Goal: Check status: Check status

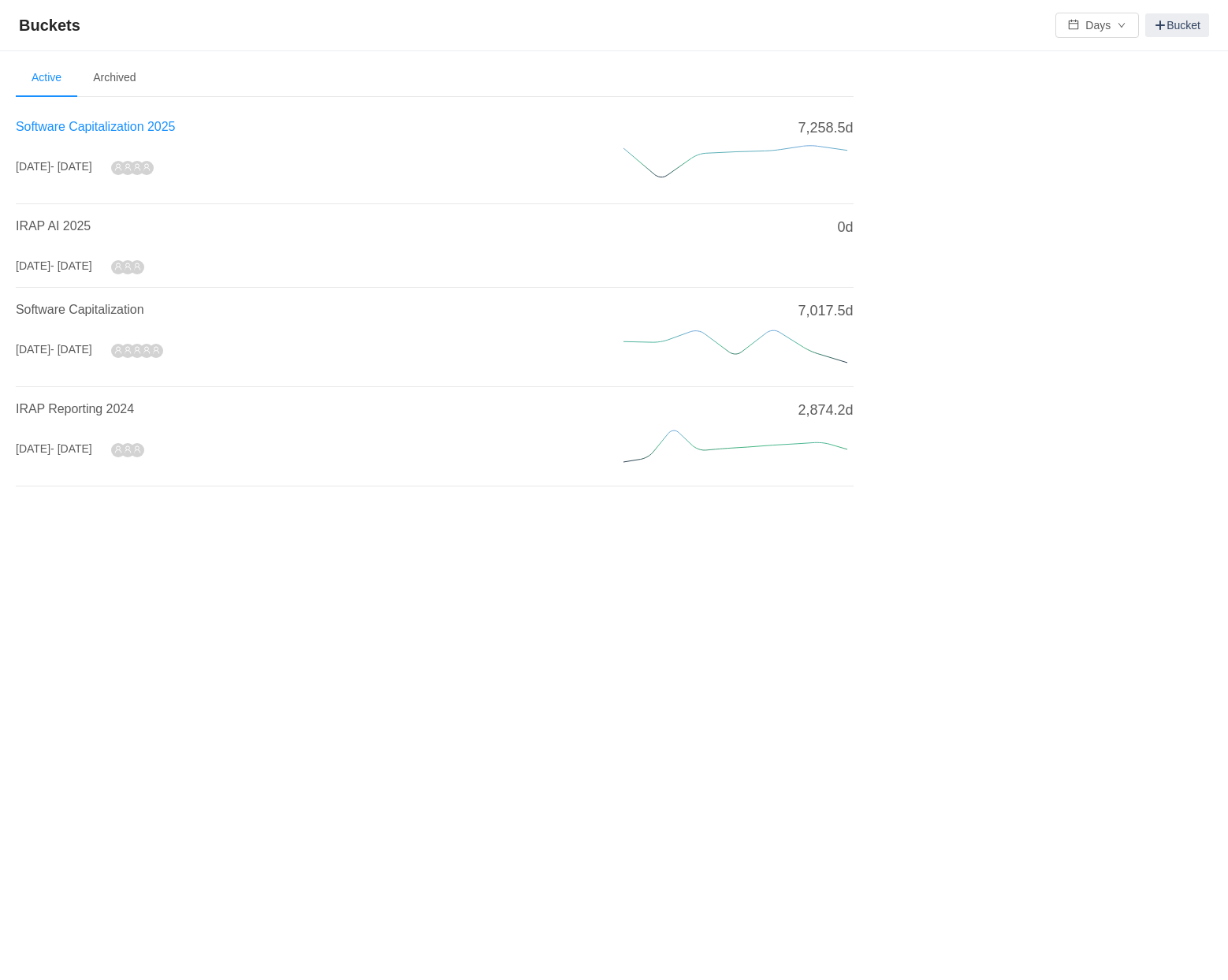
click at [67, 133] on span "Software Capitalization 2025" at bounding box center [95, 126] width 159 height 14
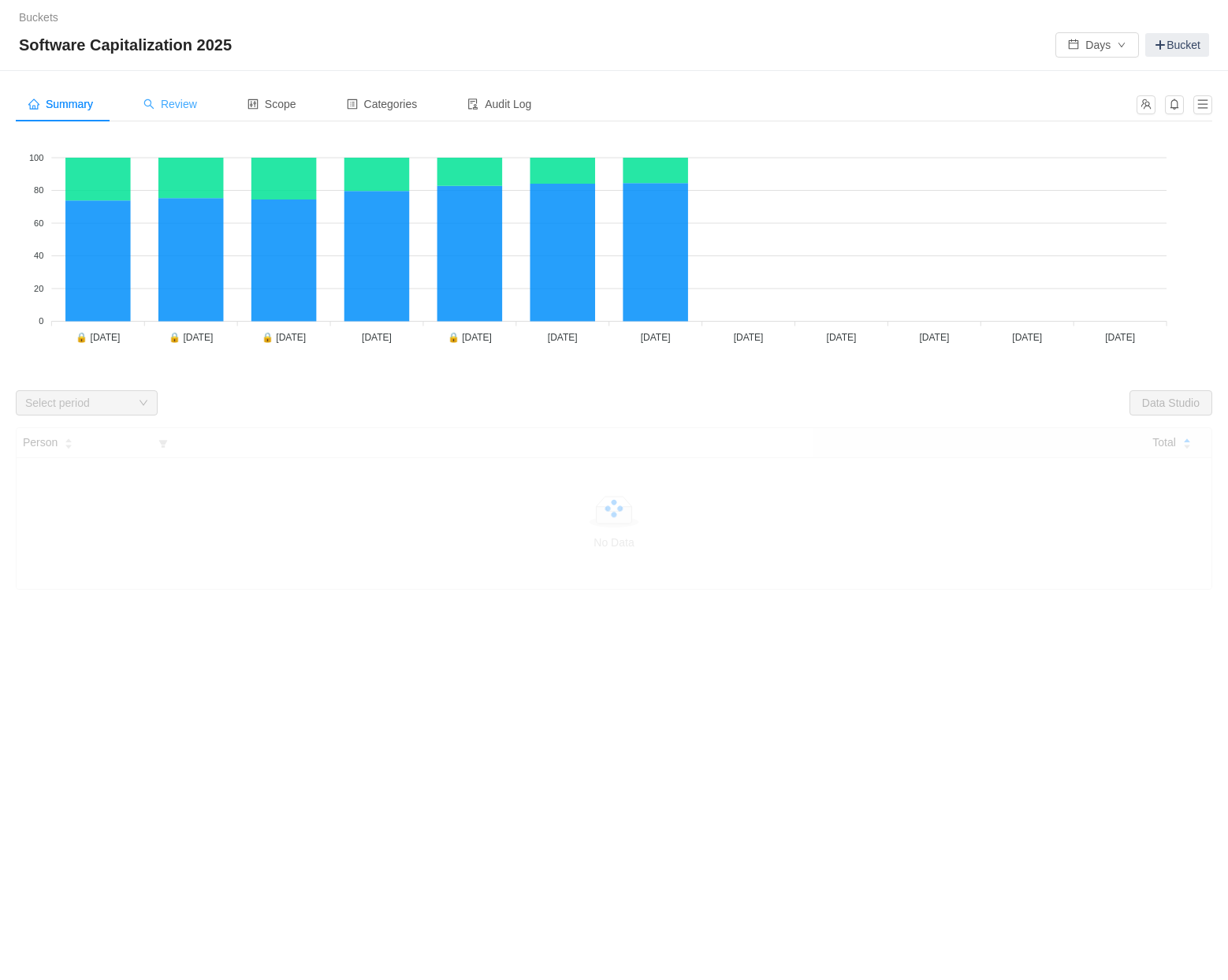
click at [189, 103] on span "Review" at bounding box center [170, 104] width 53 height 13
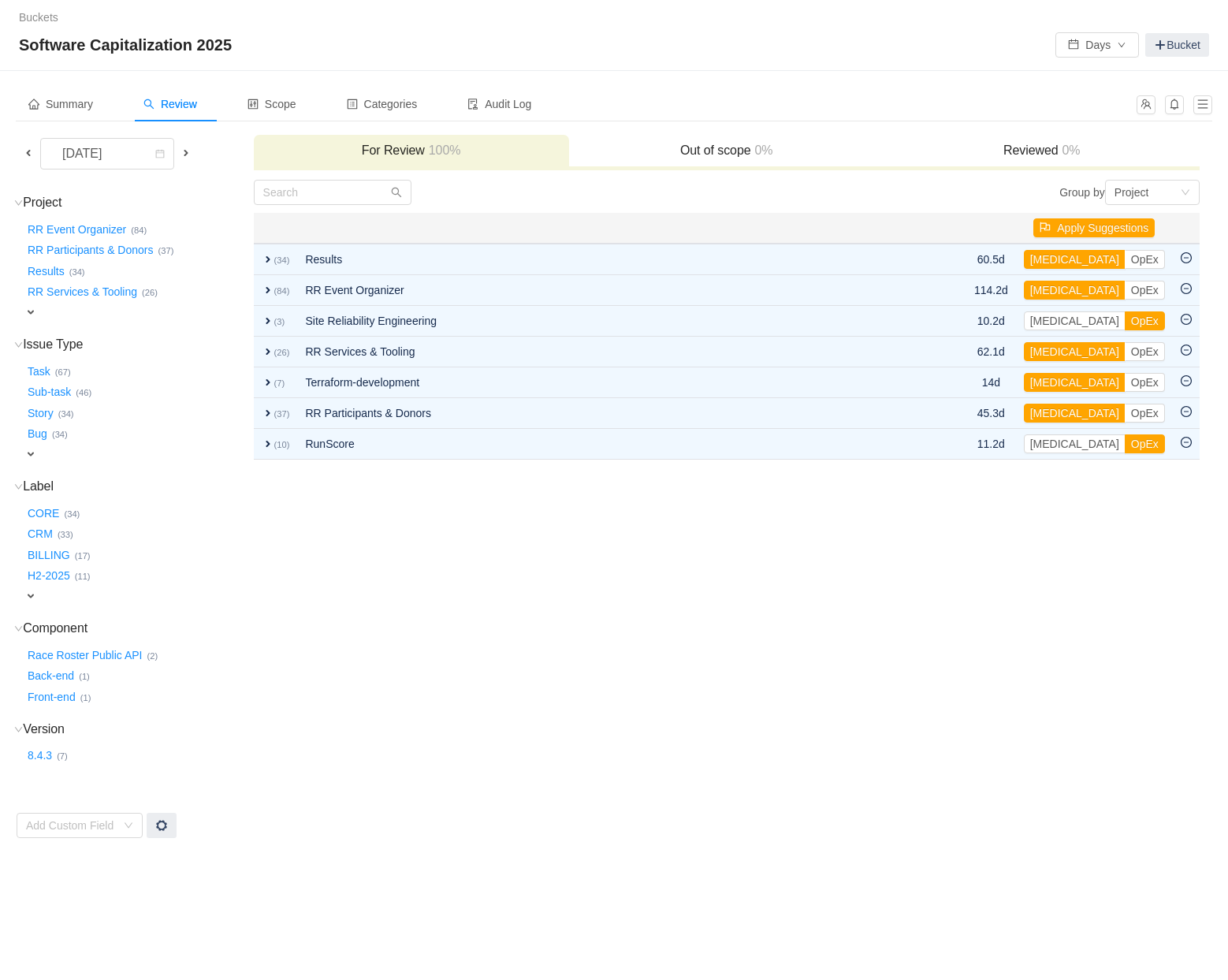
click at [27, 153] on span at bounding box center [28, 153] width 13 height 13
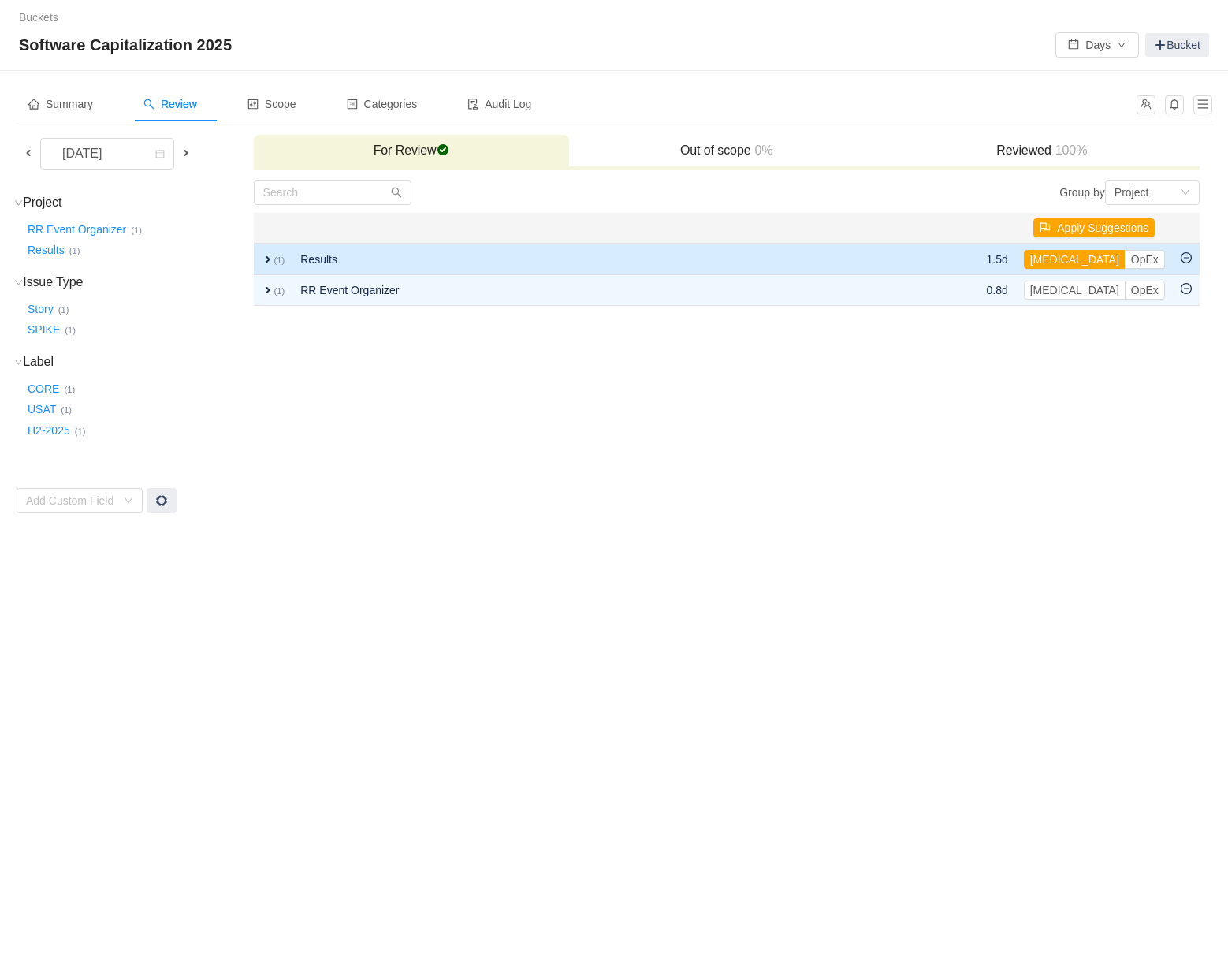
click at [266, 260] on span "expand" at bounding box center [268, 259] width 13 height 13
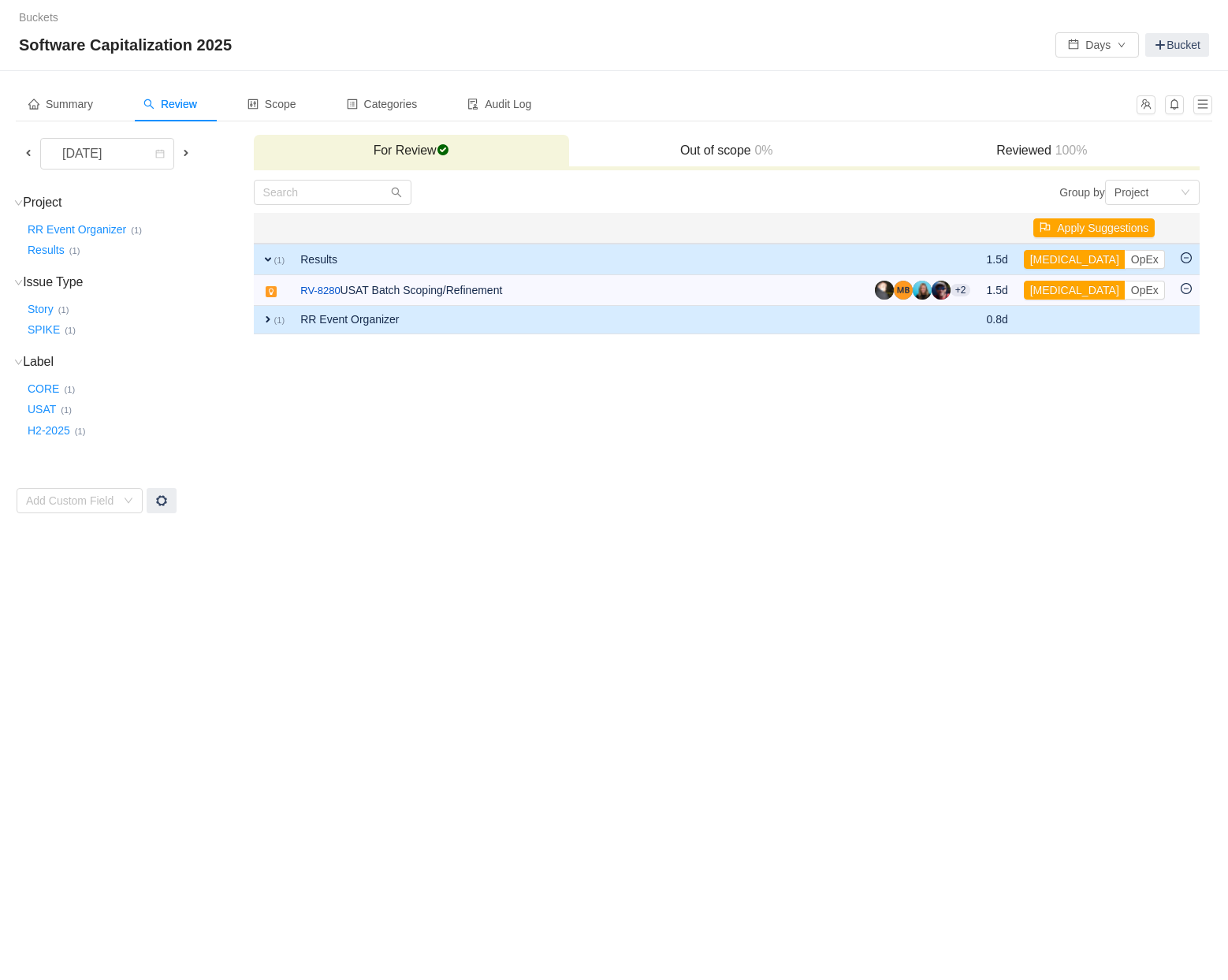
click at [264, 319] on span "expand" at bounding box center [268, 319] width 13 height 13
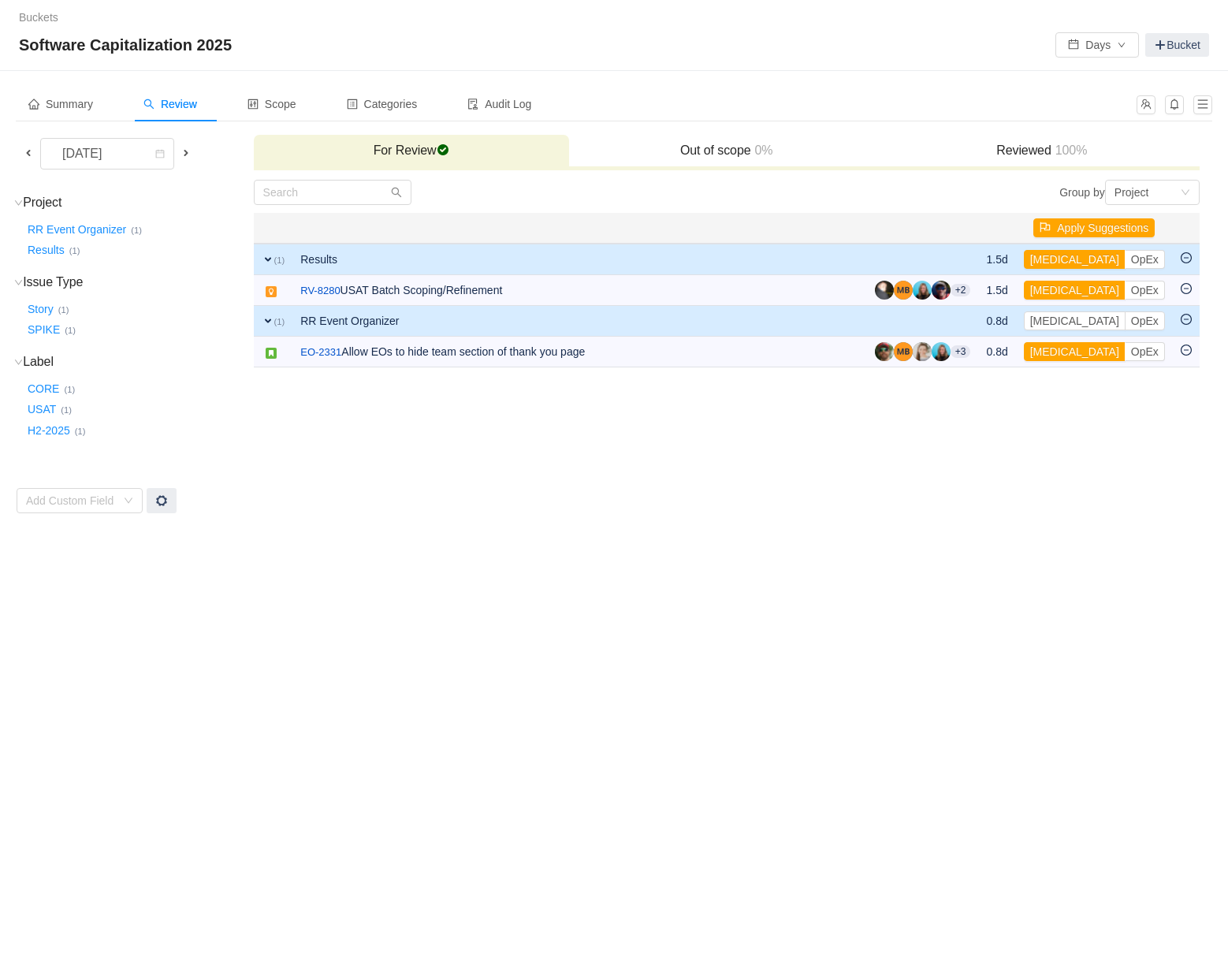
click at [263, 320] on span "expand" at bounding box center [268, 321] width 13 height 13
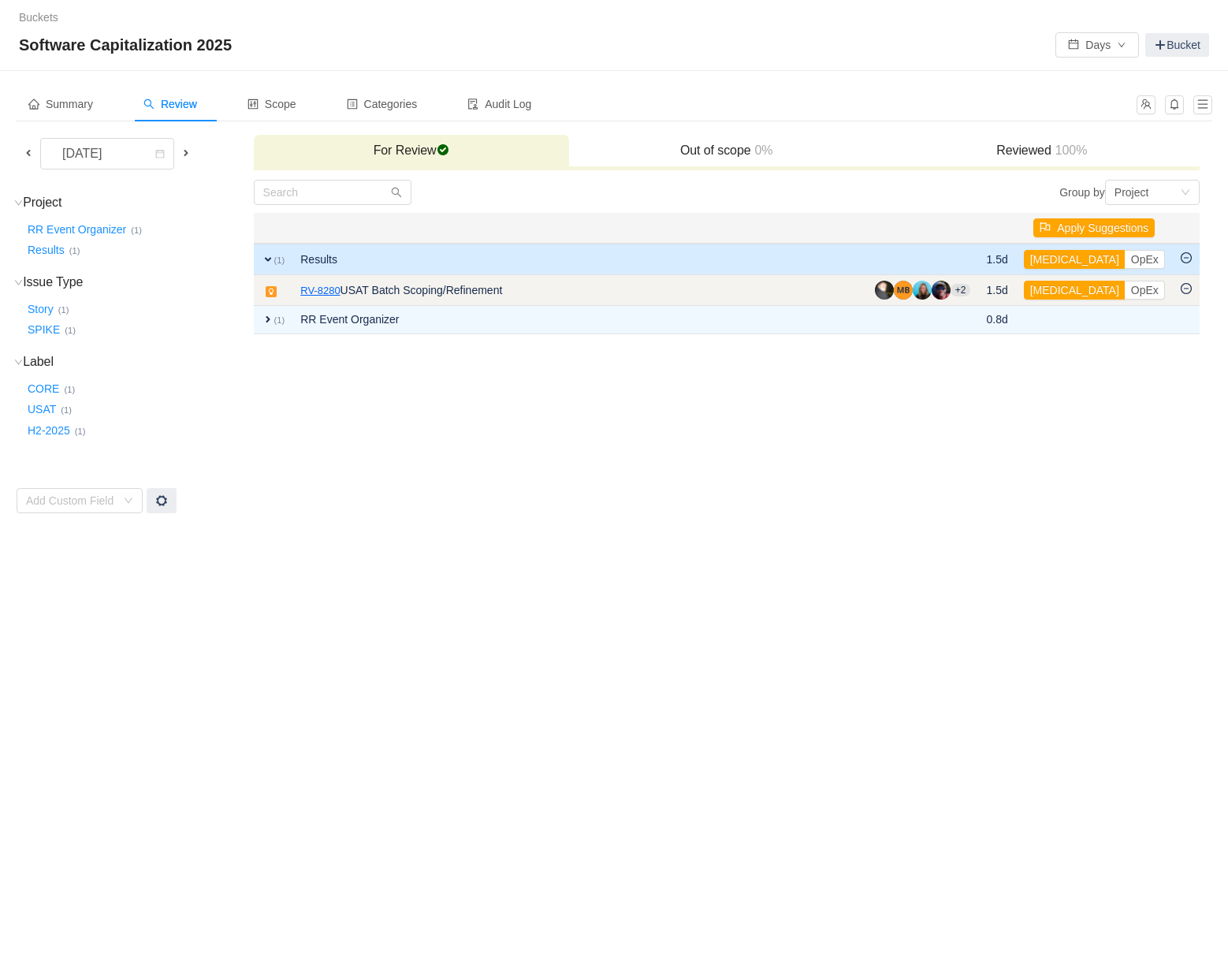
click at [325, 290] on link "RV-8280" at bounding box center [320, 291] width 40 height 15
click at [1124, 290] on button "OpEx" at bounding box center [1144, 290] width 41 height 19
